Goal: Transaction & Acquisition: Subscribe to service/newsletter

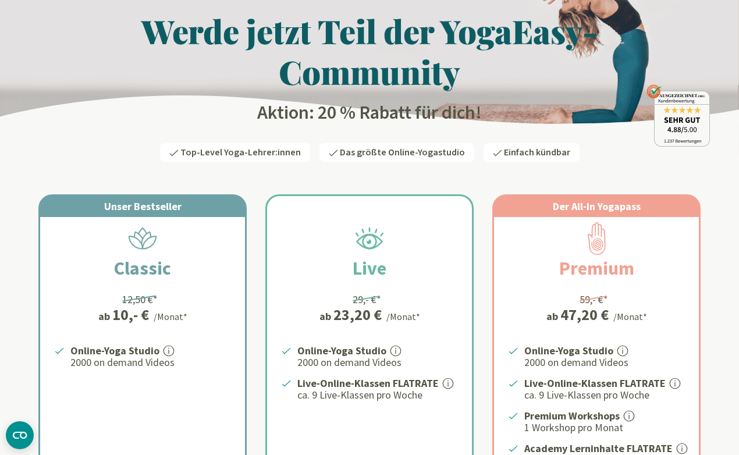
scroll to position [53, 0]
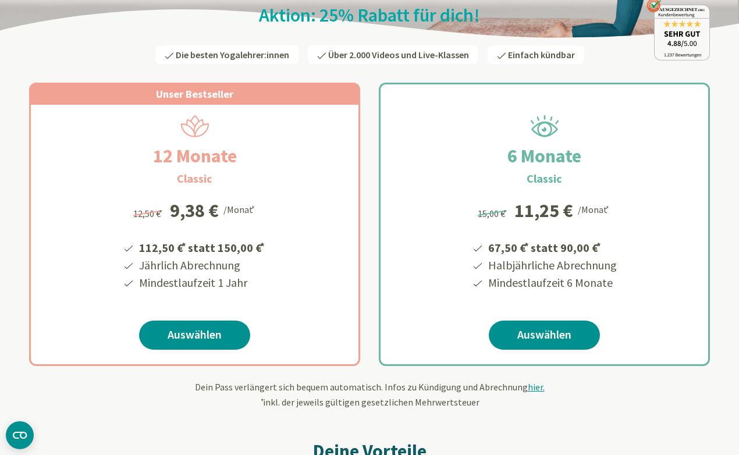
scroll to position [156, 0]
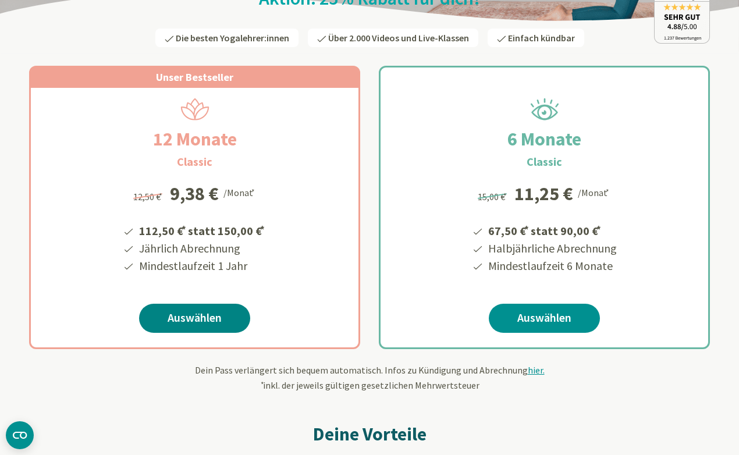
click at [177, 318] on link "Auswählen" at bounding box center [194, 318] width 111 height 29
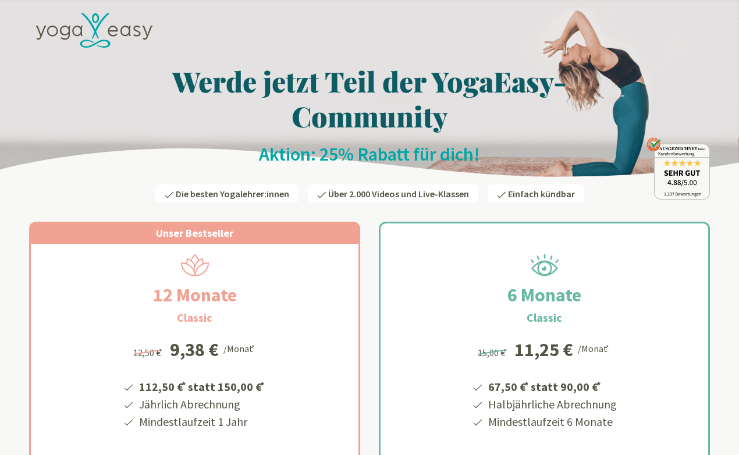
scroll to position [156, 0]
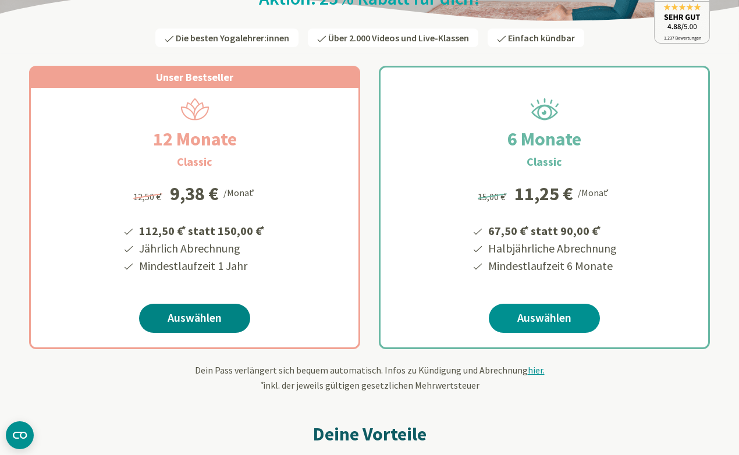
click at [197, 316] on link "Auswählen" at bounding box center [194, 318] width 111 height 29
